Goal: Task Accomplishment & Management: Complete application form

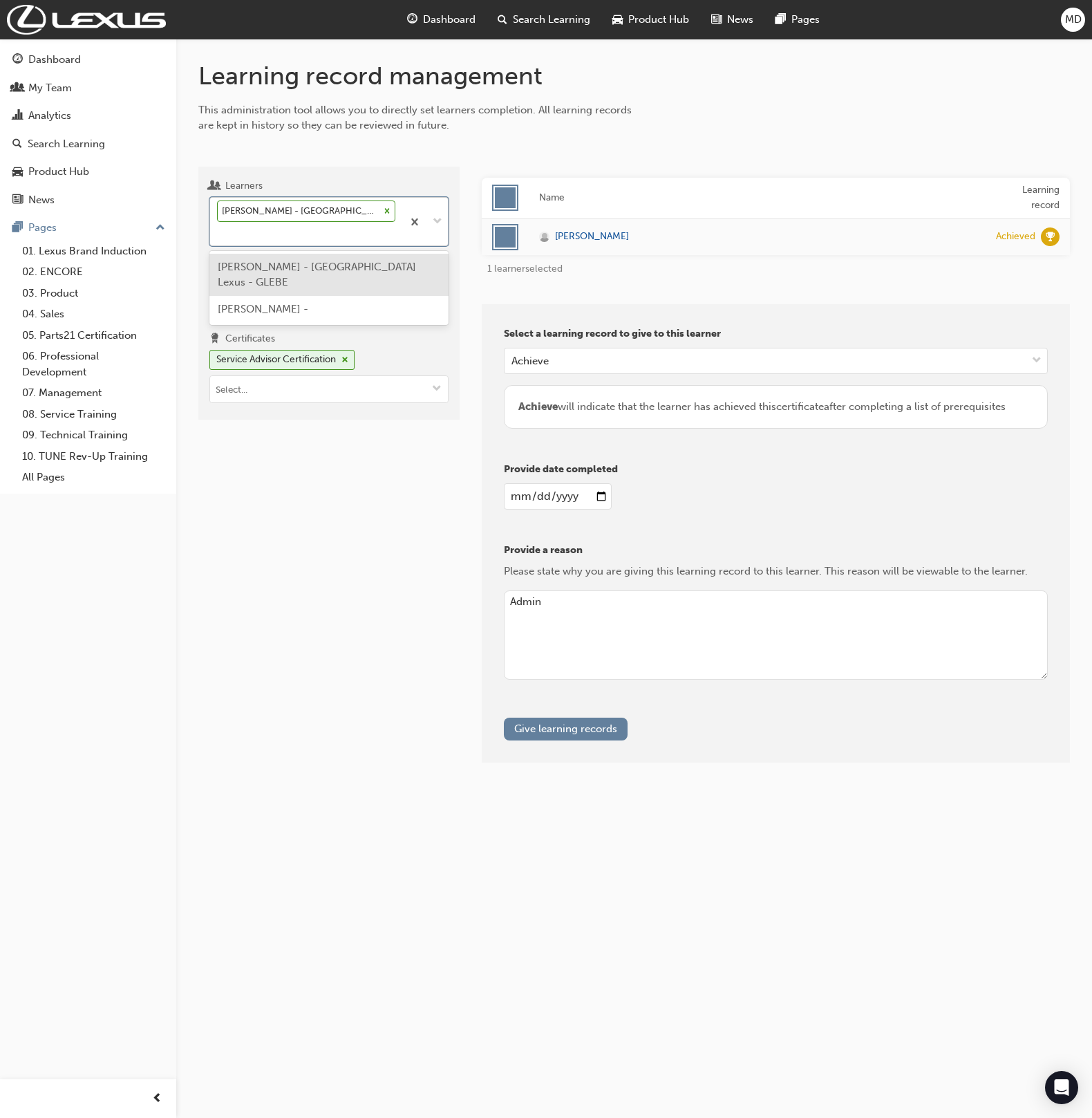
click at [298, 238] on div "[PERSON_NAME] - [GEOGRAPHIC_DATA] Lexus - GLEBE" at bounding box center [306, 221] width 192 height 47
click at [219, 238] on input "Learners option [PERSON_NAME] - [GEOGRAPHIC_DATA] Lexus - GLEBE, selected. opti…" at bounding box center [218, 233] width 2 height 12
type input "[PERSON_NAME]"
click at [325, 278] on div "[PERSON_NAME] - Lexus of Parramatta - PARRAMATTA" at bounding box center [329, 274] width 239 height 42
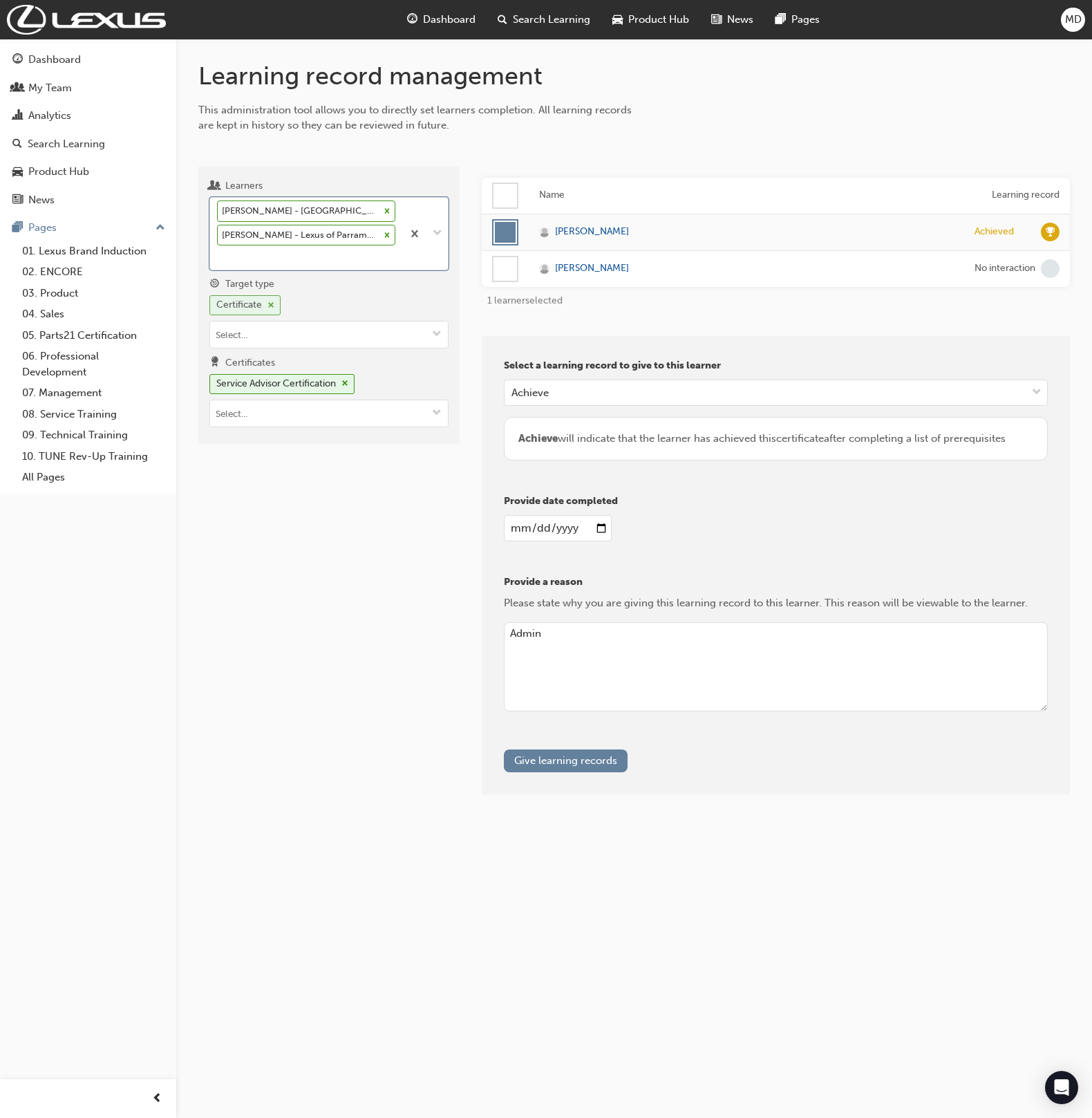
click at [270, 312] on div "Certificate" at bounding box center [245, 305] width 71 height 20
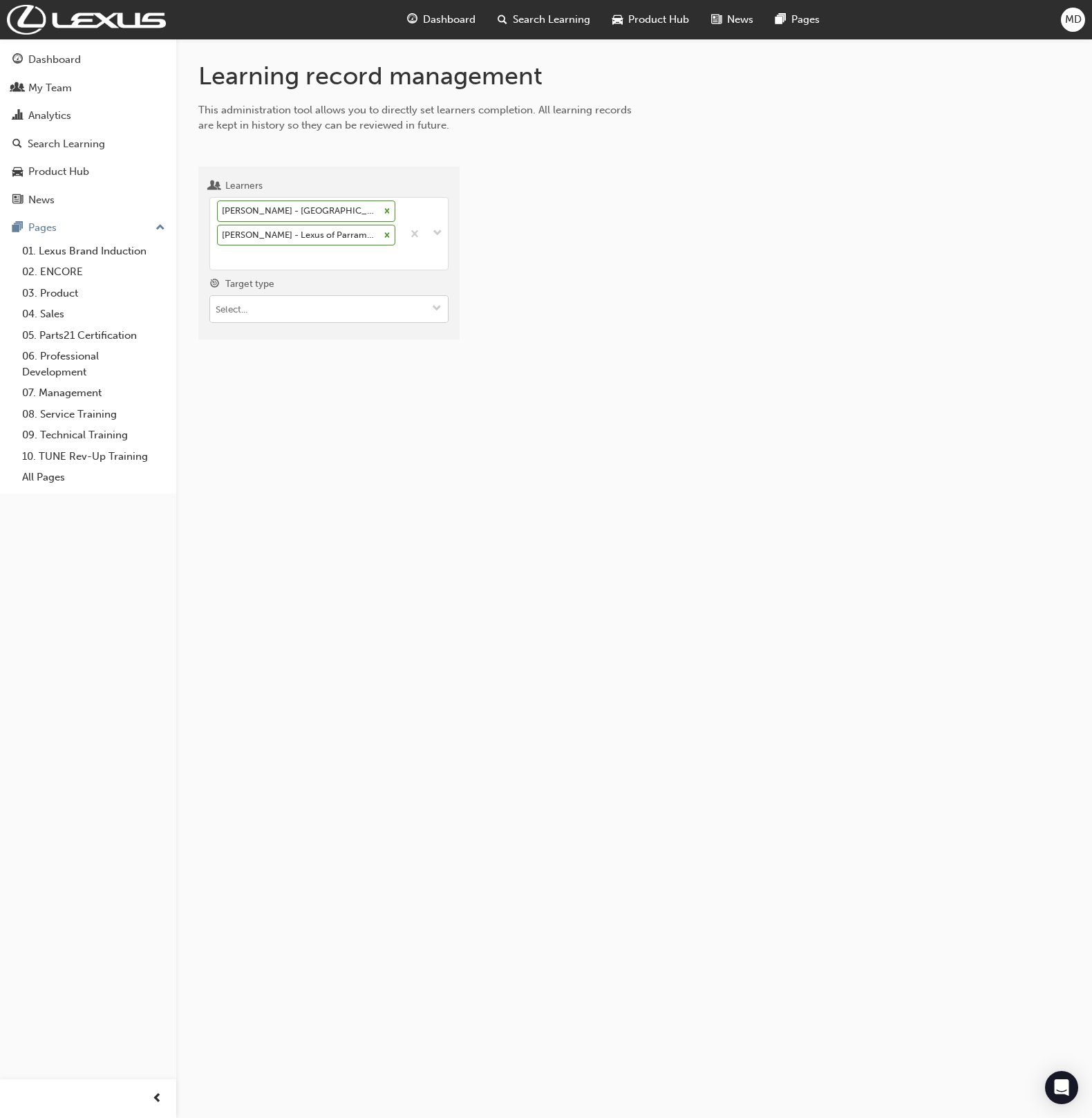
click at [270, 312] on input "Target type" at bounding box center [329, 309] width 238 height 26
click at [285, 328] on li "Learning resource - eLearning module" at bounding box center [329, 335] width 239 height 26
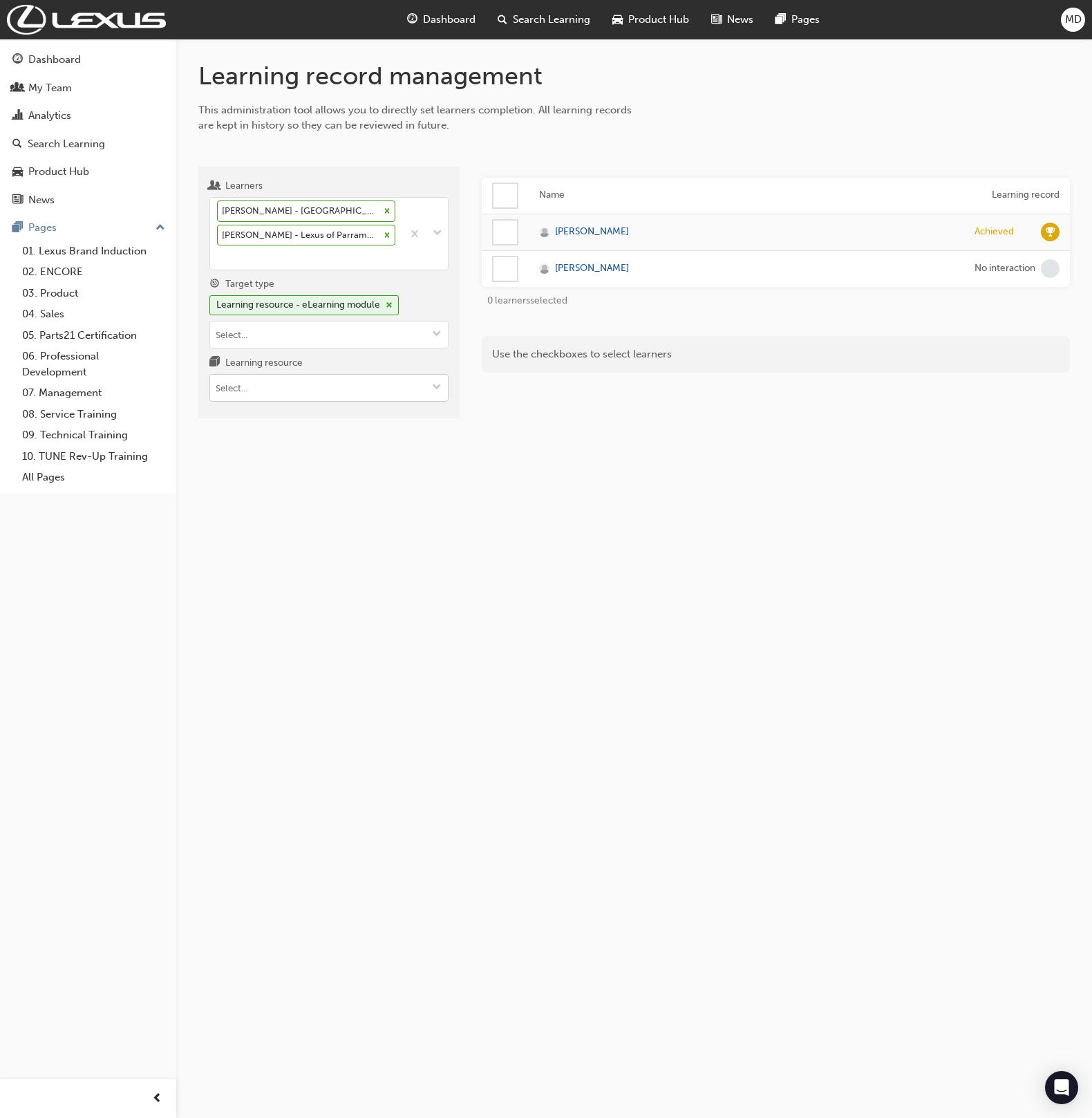
click at [312, 385] on input "Learning resource" at bounding box center [329, 387] width 238 height 26
click at [310, 385] on input "Learning resource" at bounding box center [329, 387] width 238 height 26
paste input "SP_LCCV_NM0920_EL"
type input "SP_LCCV_NM0920_EL"
click at [358, 416] on li "LC Convertible (New Model) - eLearning (Vehicle Launched 09/2020) SP_LCCV_NM092…" at bounding box center [329, 431] width 239 height 59
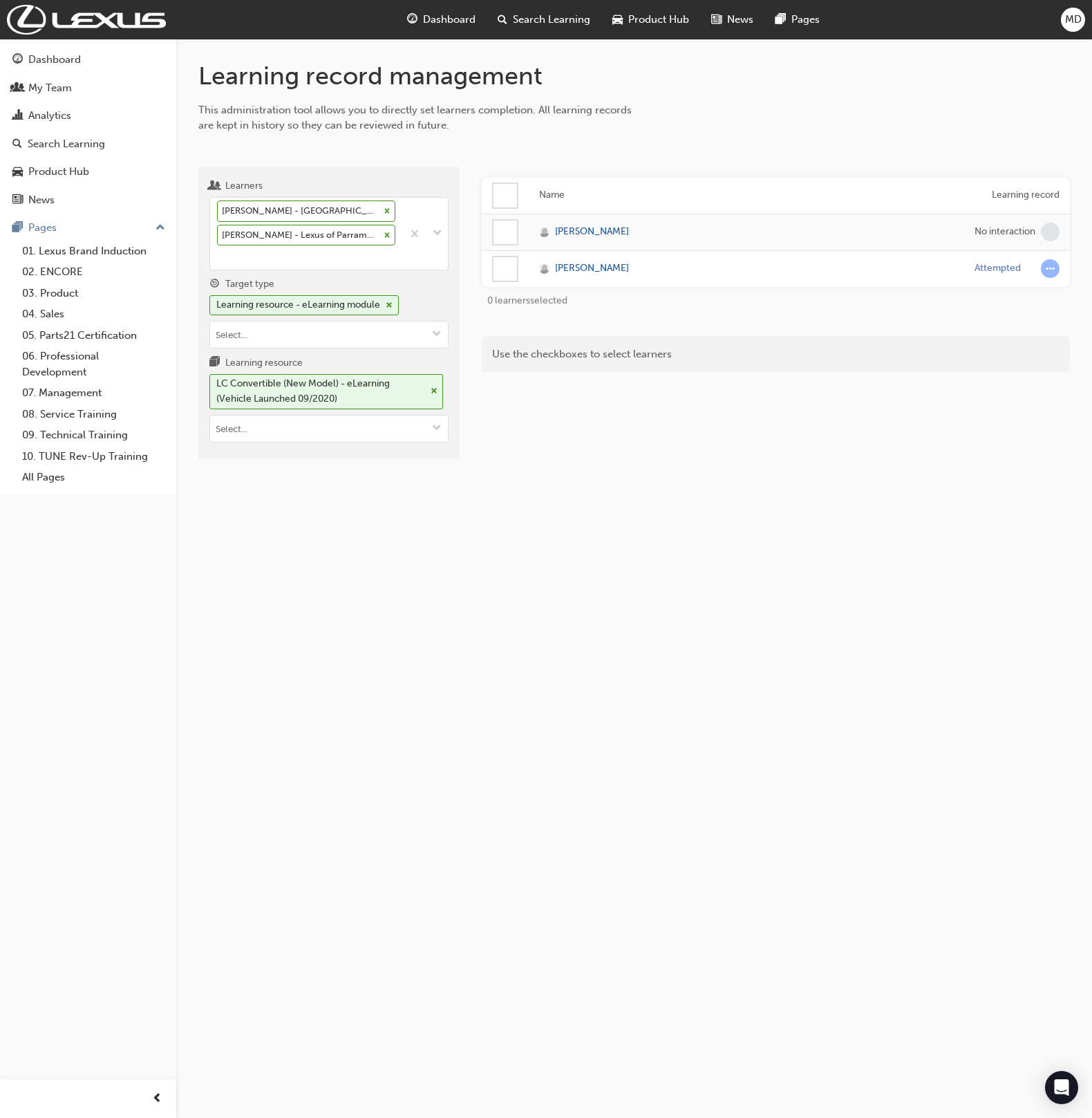
click at [493, 268] on div at bounding box center [505, 269] width 23 height 23
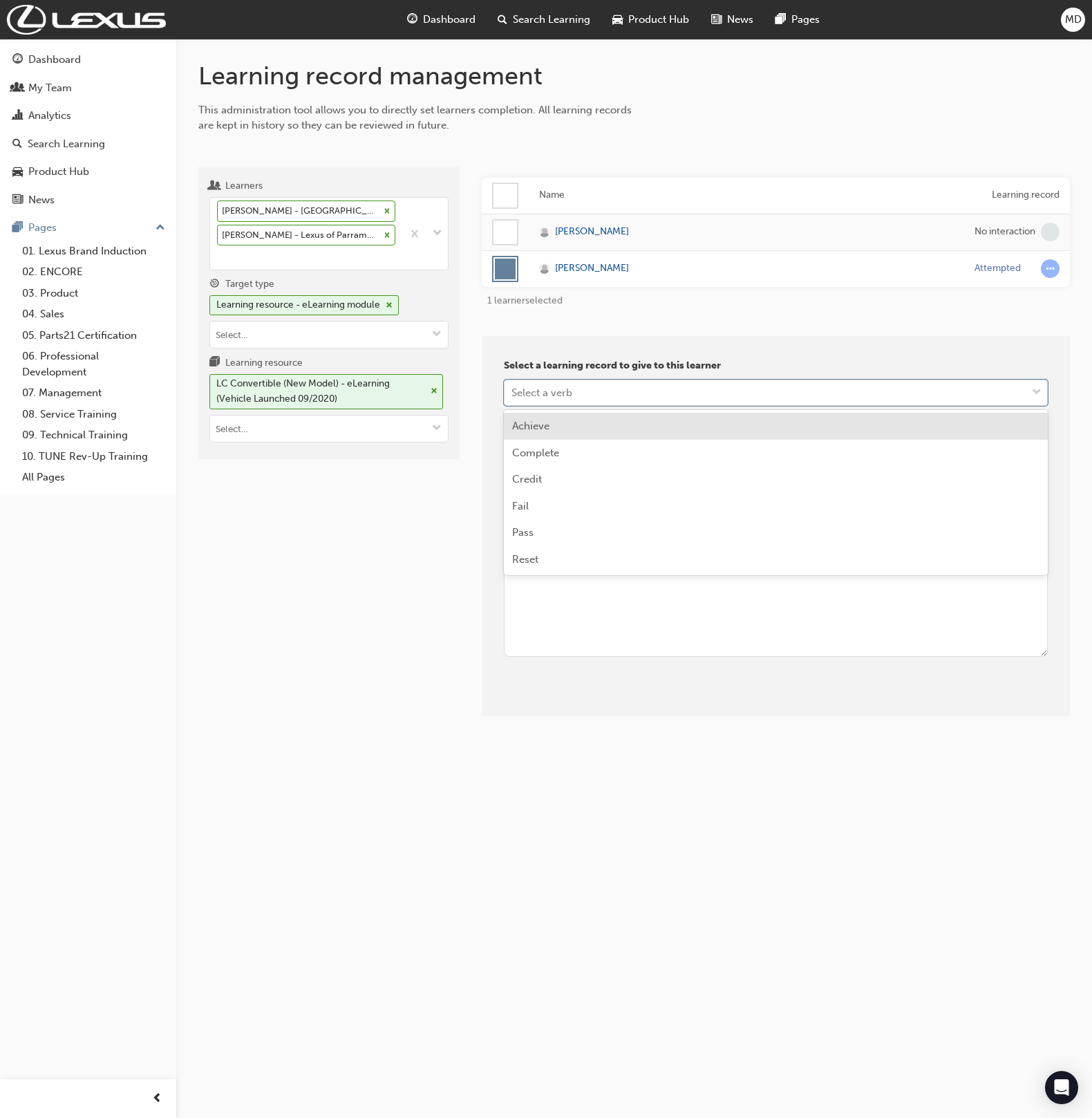
drag, startPoint x: 571, startPoint y: 388, endPoint x: 601, endPoint y: 497, distance: 113.1
click at [571, 392] on div "Select a verb" at bounding box center [542, 393] width 61 height 16
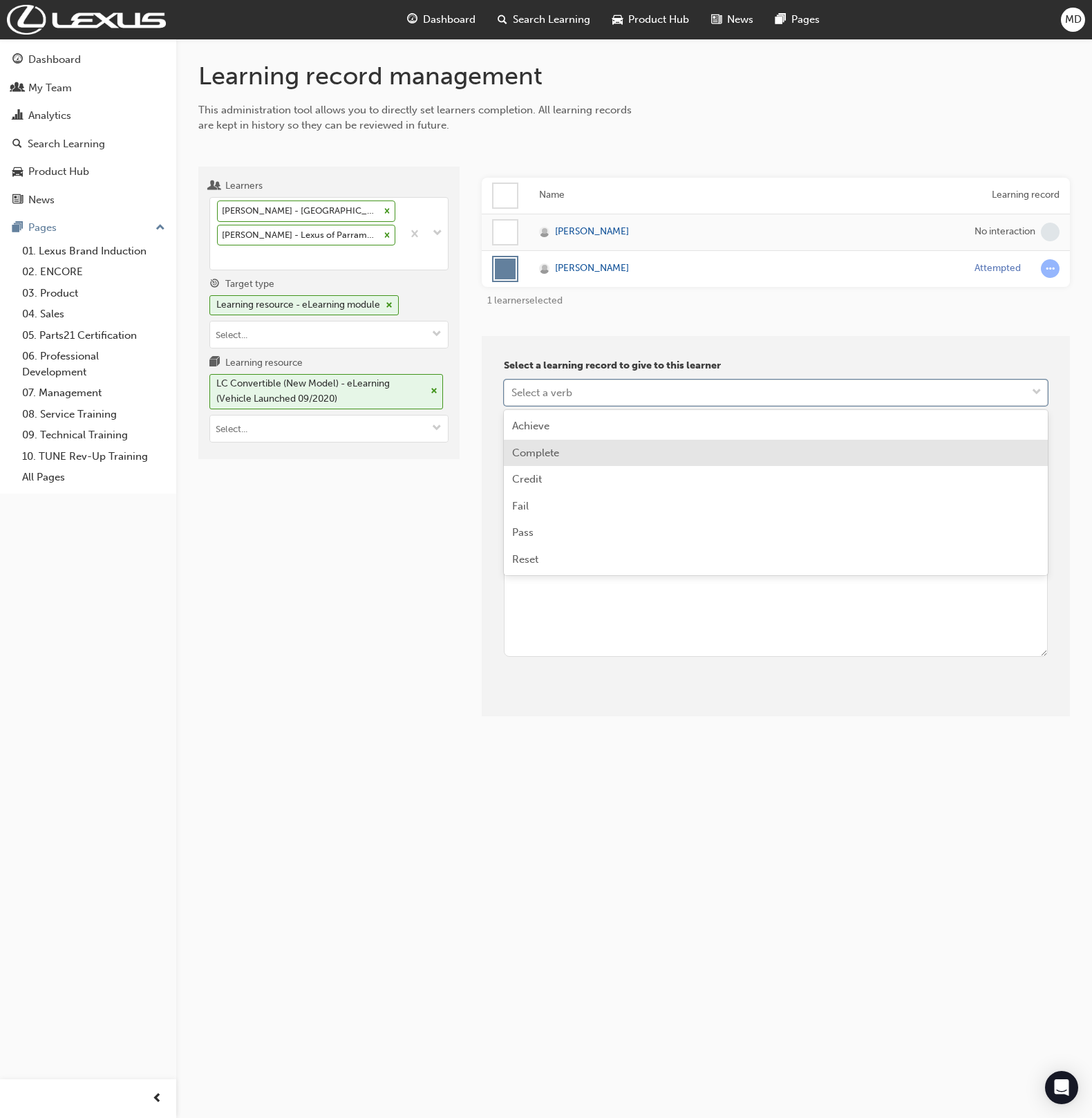
click at [597, 450] on div "Complete" at bounding box center [776, 453] width 544 height 27
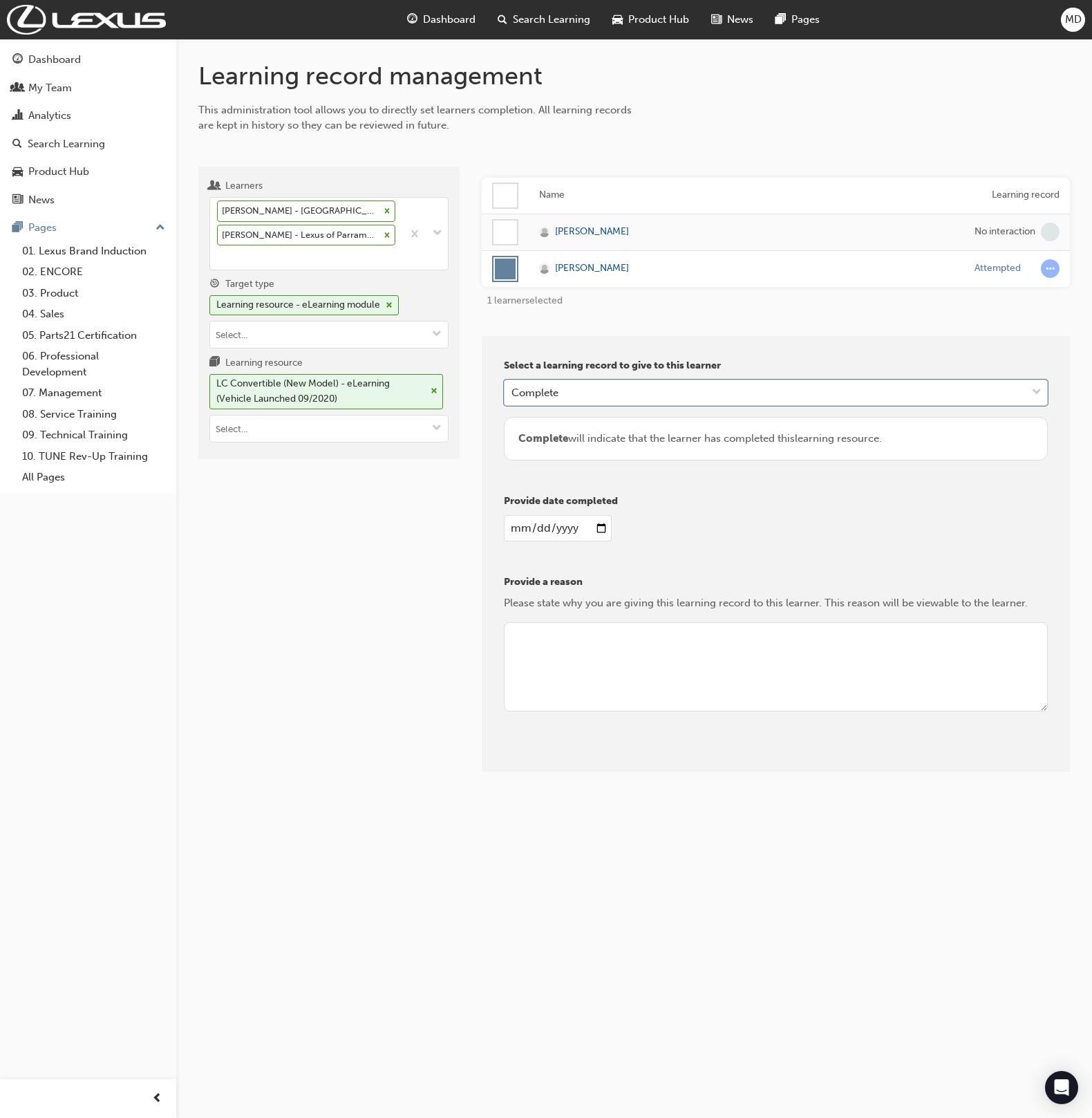
click at [525, 533] on input "date" at bounding box center [558, 527] width 107 height 26
type input "0205-09-24"
type input "2025-09-24"
click at [627, 643] on textarea at bounding box center [776, 667] width 544 height 90
type textarea "Admin"
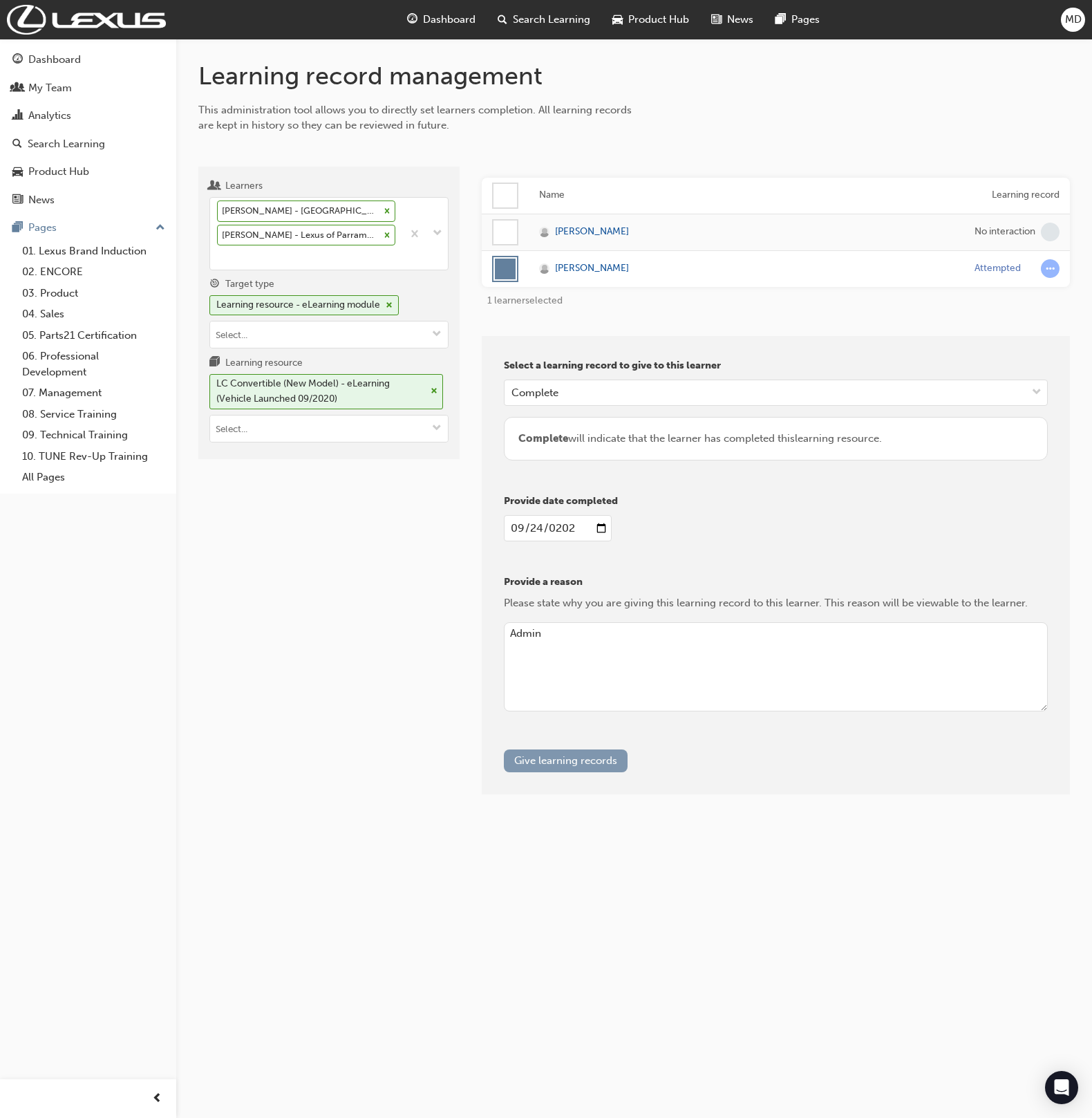
click at [588, 764] on button "Give learning records" at bounding box center [566, 761] width 124 height 23
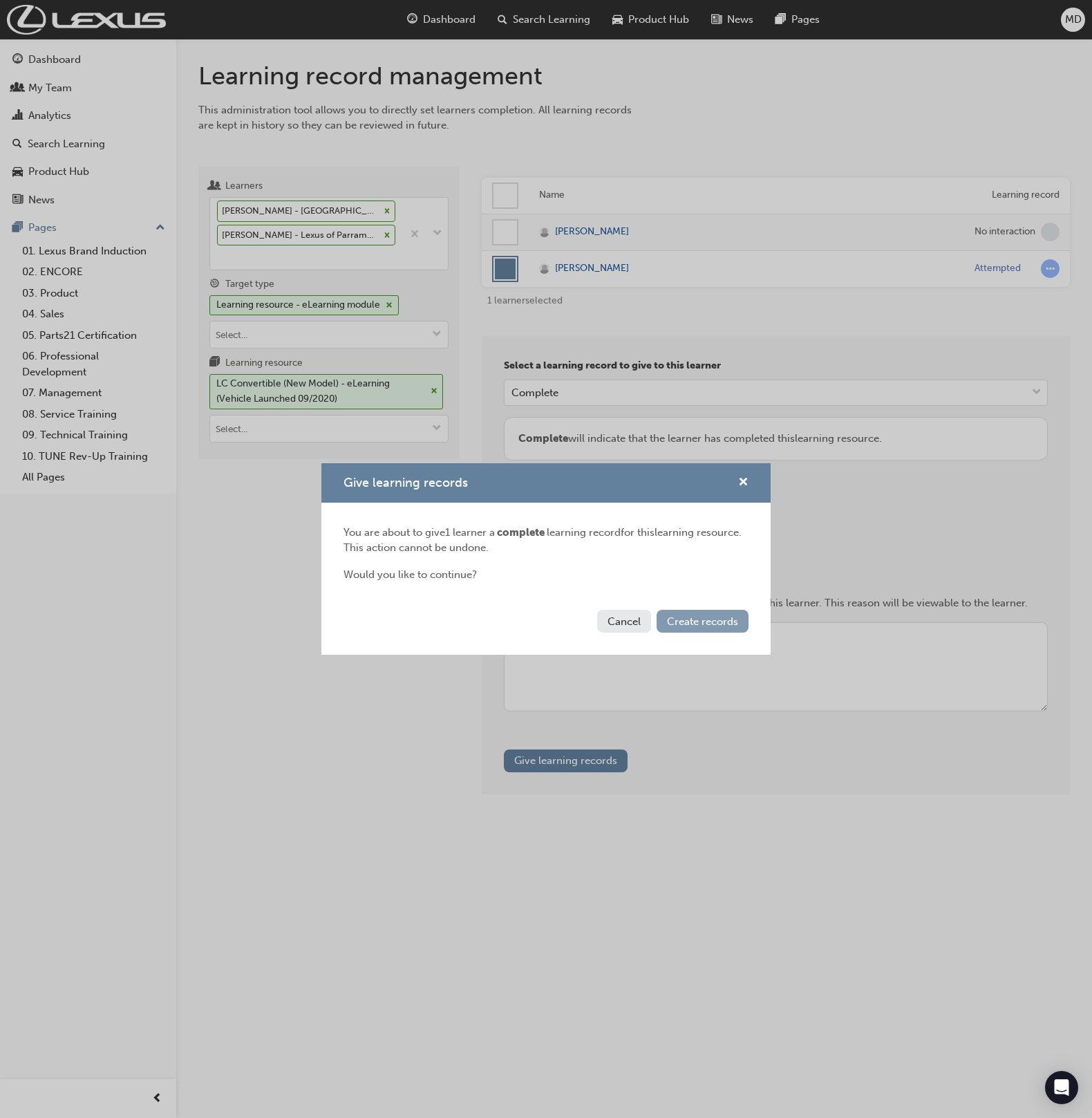
click at [731, 621] on span "Create records" at bounding box center [703, 622] width 71 height 12
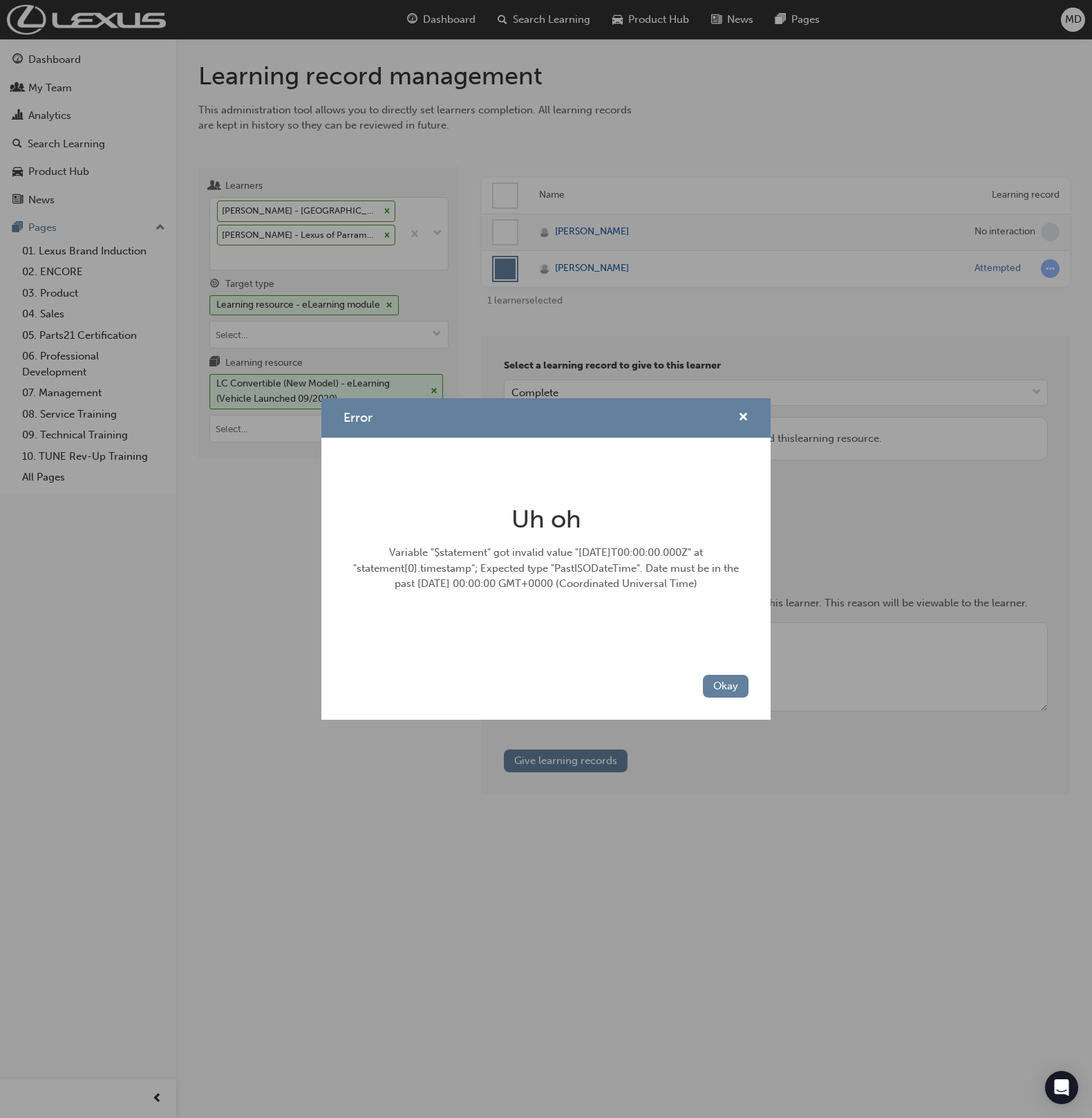
click at [726, 609] on div "Uh oh Variable "$statement" got invalid value "2025-09-24T00:00:00.000Z" at "st…" at bounding box center [546, 553] width 405 height 187
click at [729, 674] on div "Okay" at bounding box center [546, 694] width 450 height 51
click at [754, 420] on div "Error" at bounding box center [546, 418] width 450 height 39
click at [748, 415] on span "cross-icon" at bounding box center [743, 418] width 11 height 12
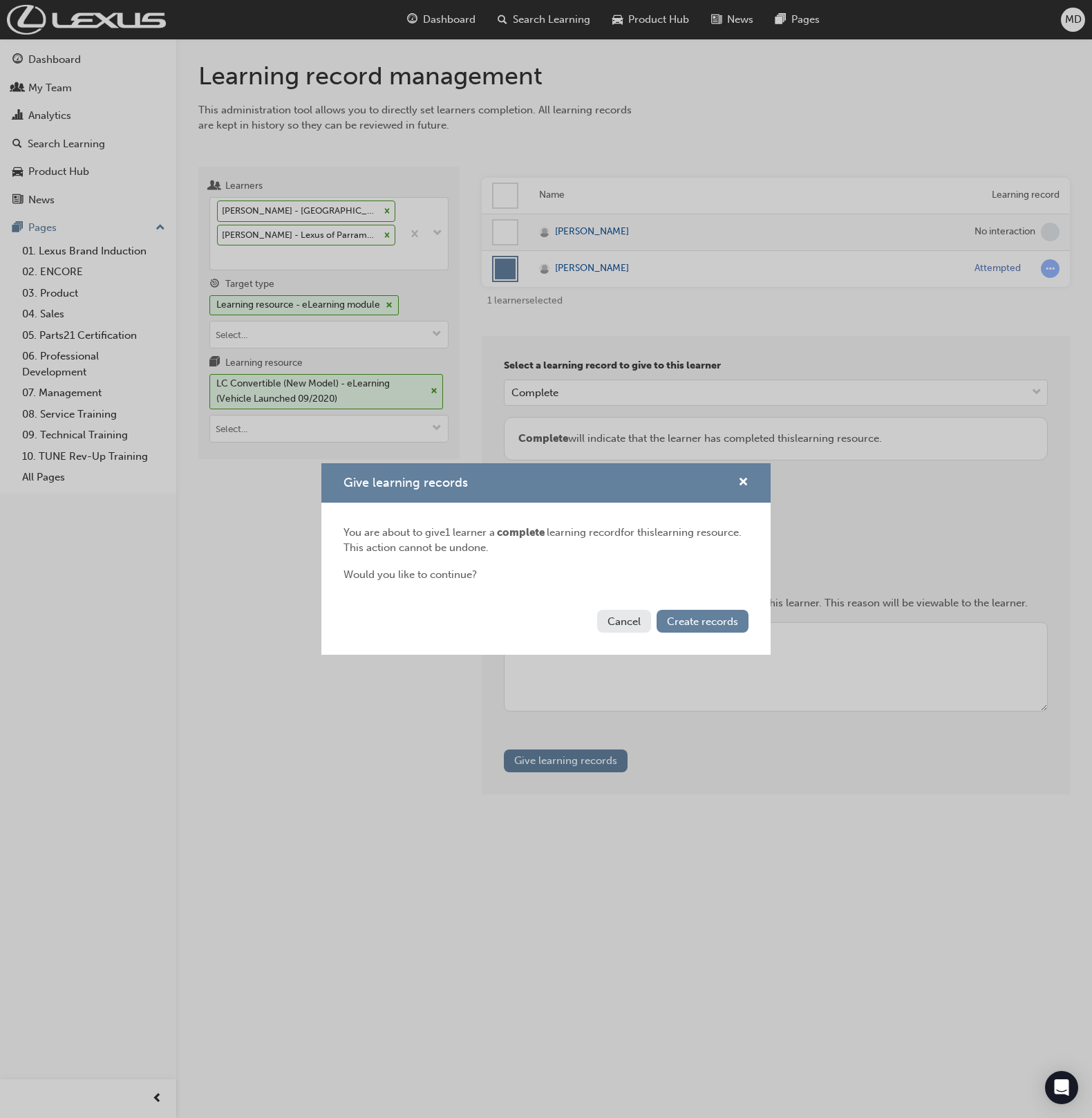
drag, startPoint x: 624, startPoint y: 613, endPoint x: 558, endPoint y: 559, distance: 85.3
click at [624, 613] on button "Cancel" at bounding box center [624, 621] width 54 height 23
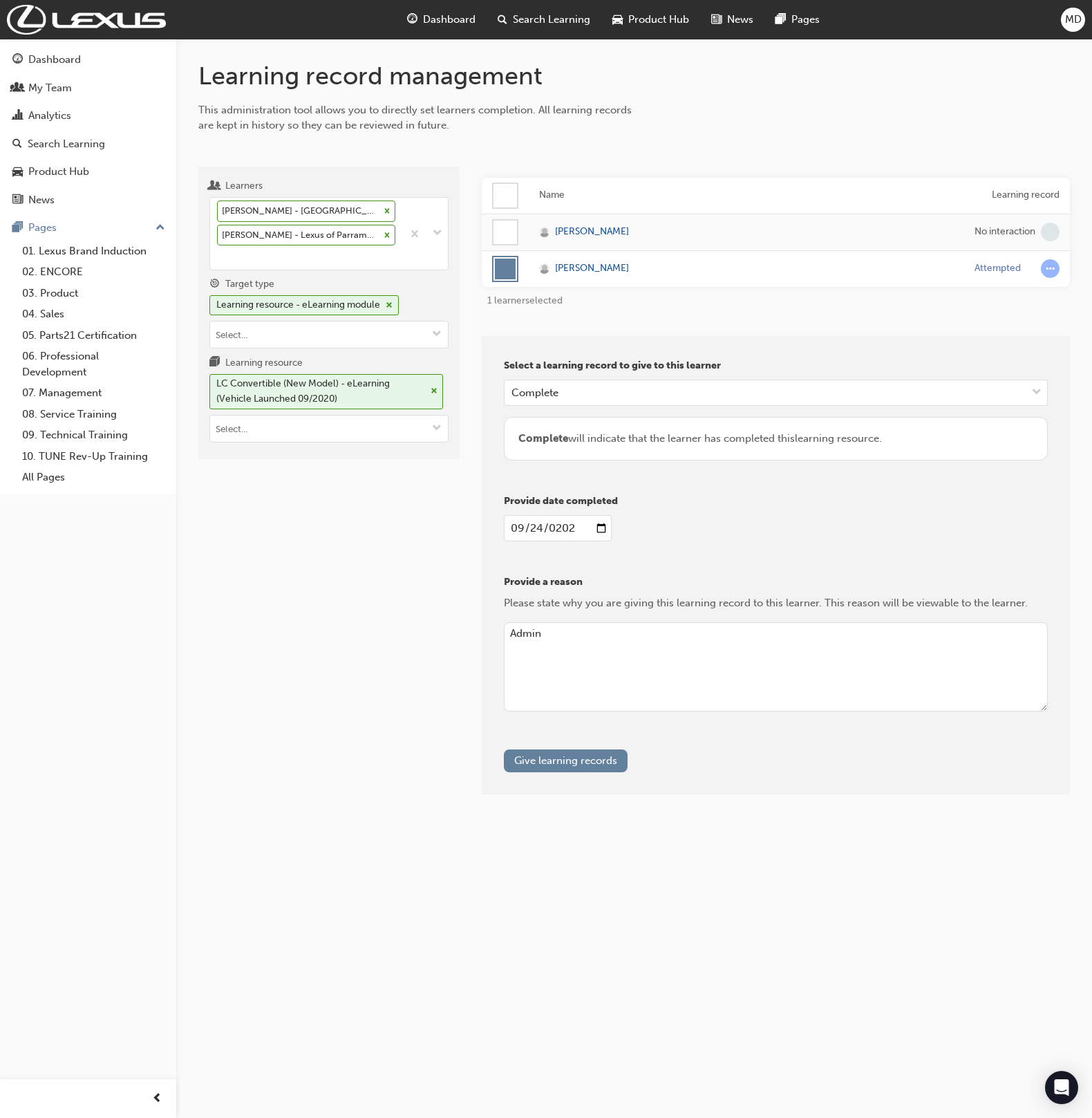
click at [525, 533] on input "2025-09-24" at bounding box center [558, 527] width 107 height 26
type input "2025-09-23"
click at [576, 764] on button "Give learning records" at bounding box center [566, 761] width 124 height 23
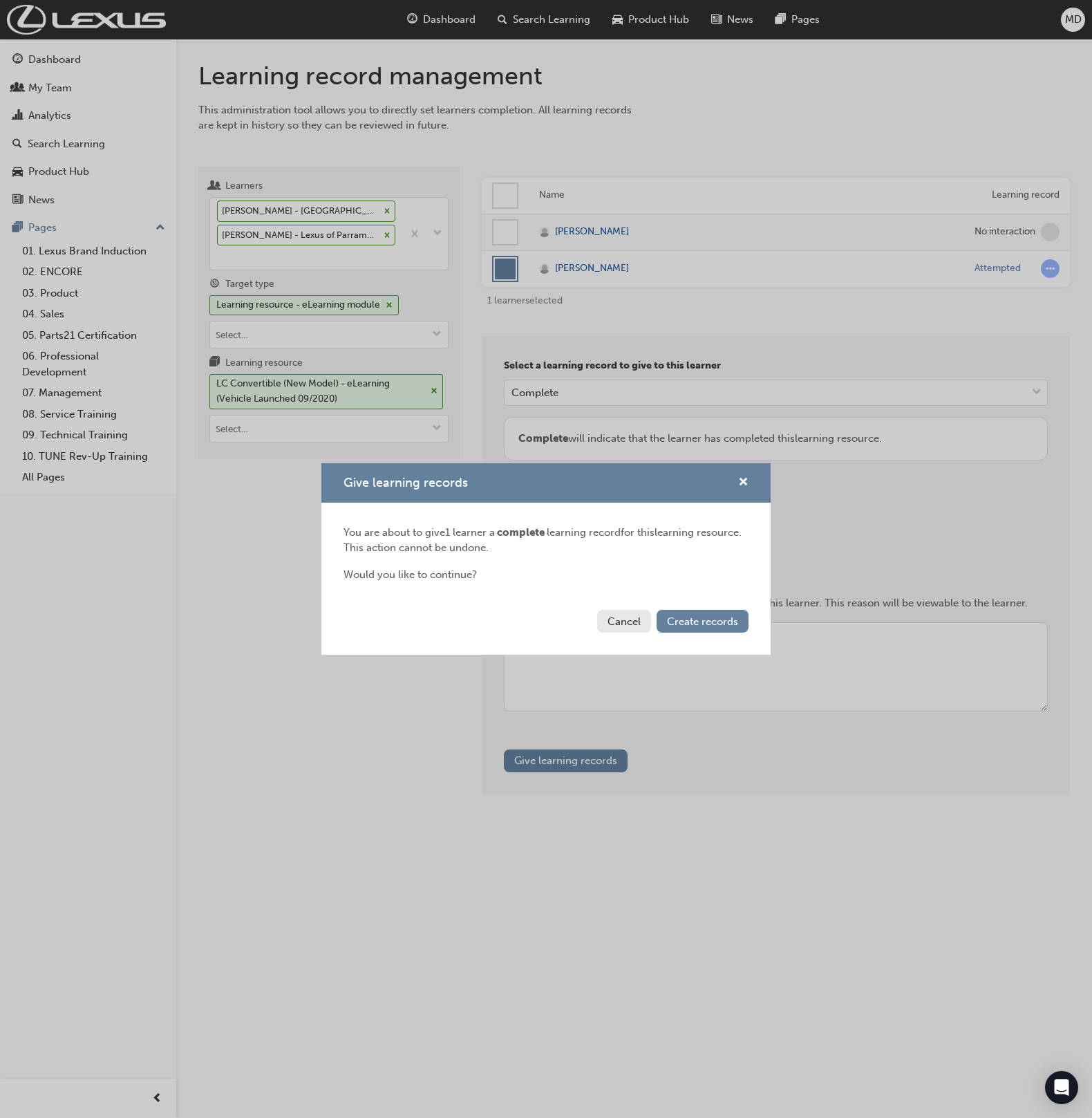
click at [699, 606] on div "Cancel Create records" at bounding box center [546, 629] width 450 height 51
click at [709, 625] on span "Create records" at bounding box center [703, 622] width 71 height 12
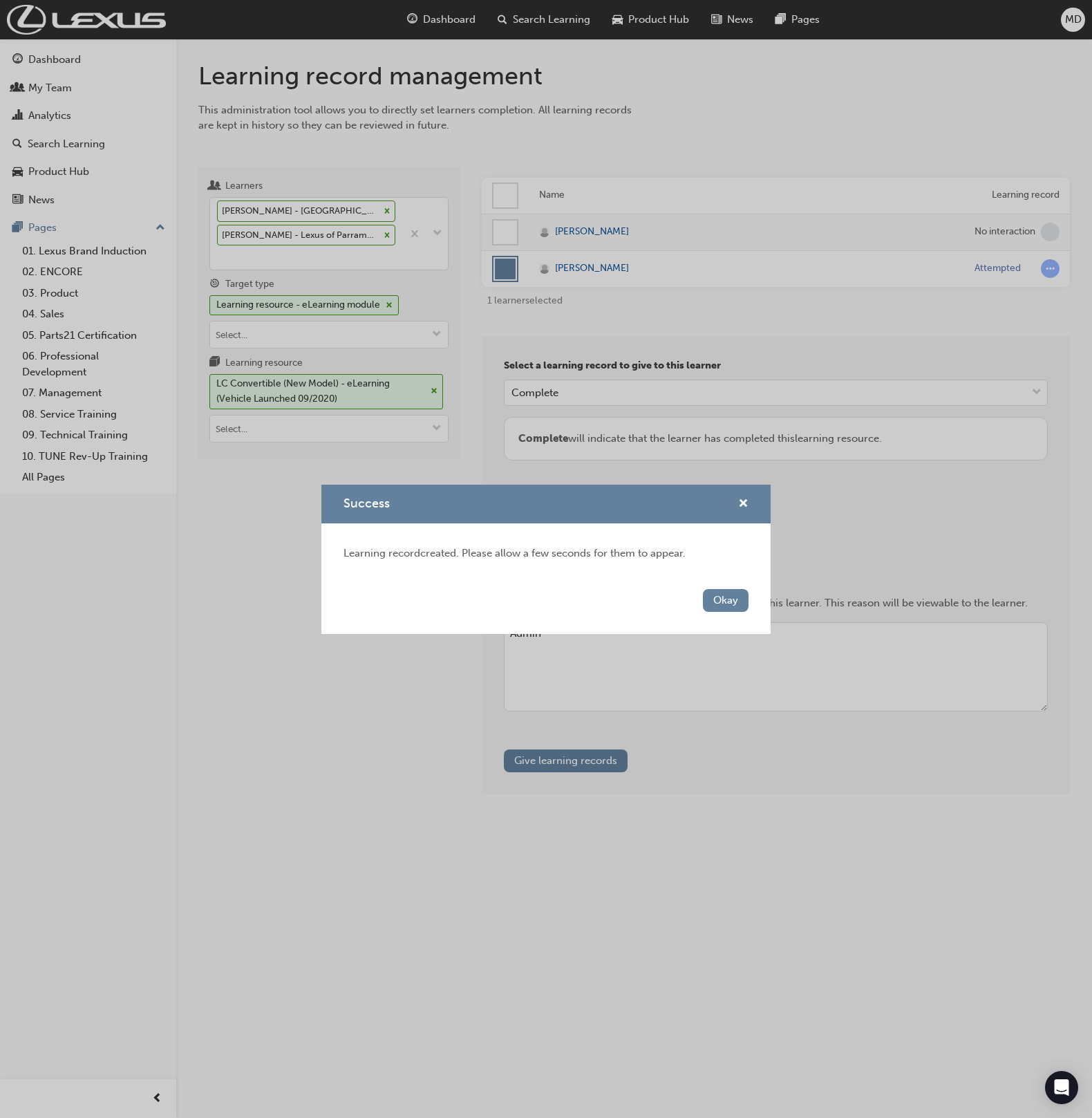
click at [715, 606] on button "Okay" at bounding box center [725, 600] width 46 height 23
